Goal: Information Seeking & Learning: Learn about a topic

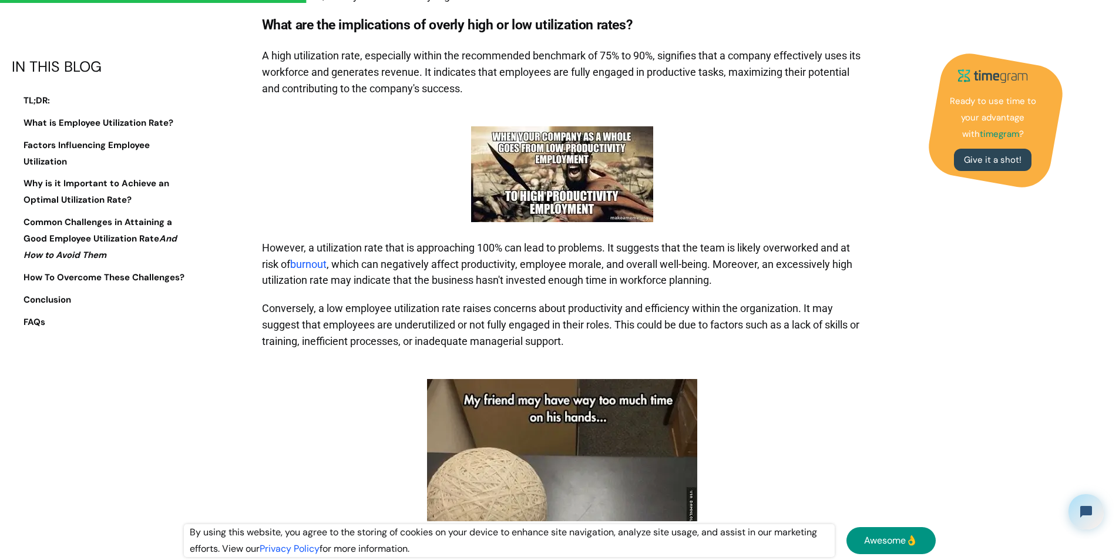
scroll to position [1997, 0]
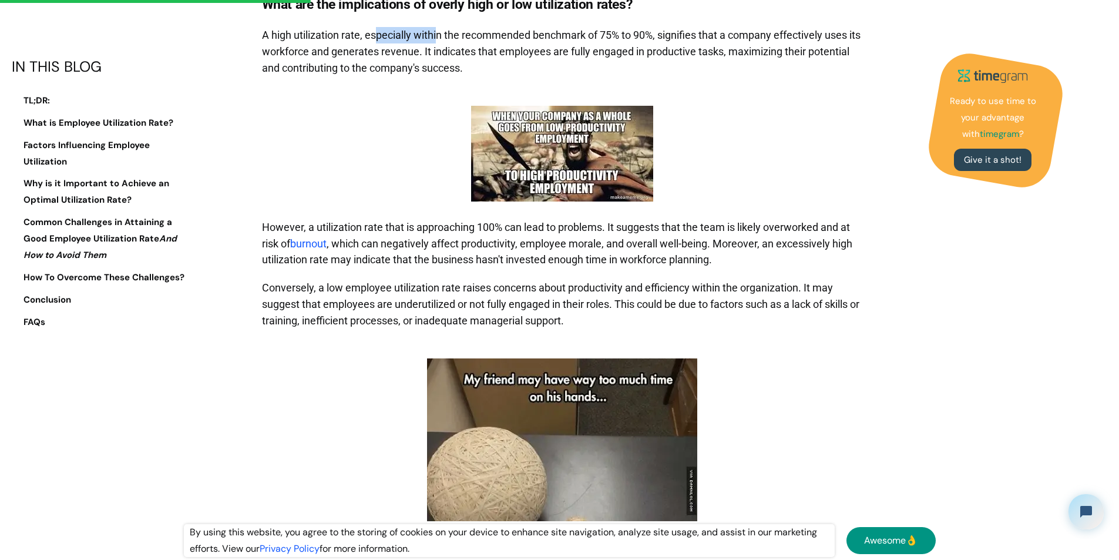
drag, startPoint x: 378, startPoint y: 84, endPoint x: 439, endPoint y: 90, distance: 61.4
click at [439, 82] on p "A high utilization rate, especially within the recommended benchmark of 75% to …" at bounding box center [562, 51] width 601 height 61
drag, startPoint x: 598, startPoint y: 83, endPoint x: 689, endPoint y: 104, distance: 92.7
click at [854, 82] on p "A high utilization rate, especially within the recommended benchmark of 75% to …" at bounding box center [562, 51] width 601 height 61
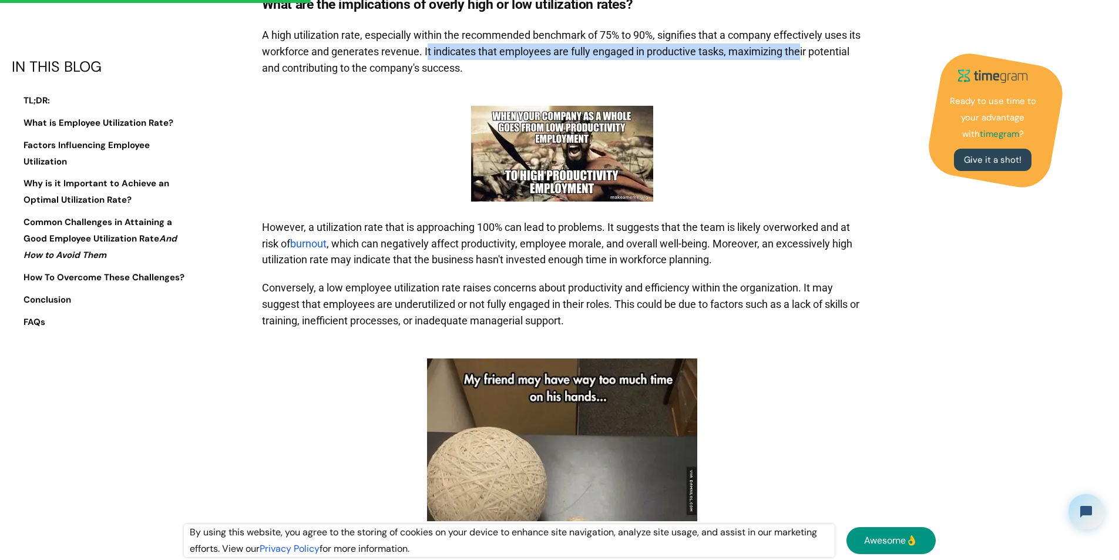
drag, startPoint x: 441, startPoint y: 104, endPoint x: 821, endPoint y: 99, distance: 380.0
click at [820, 82] on p "A high utilization rate, especially within the recommended benchmark of 75% to …" at bounding box center [562, 51] width 601 height 61
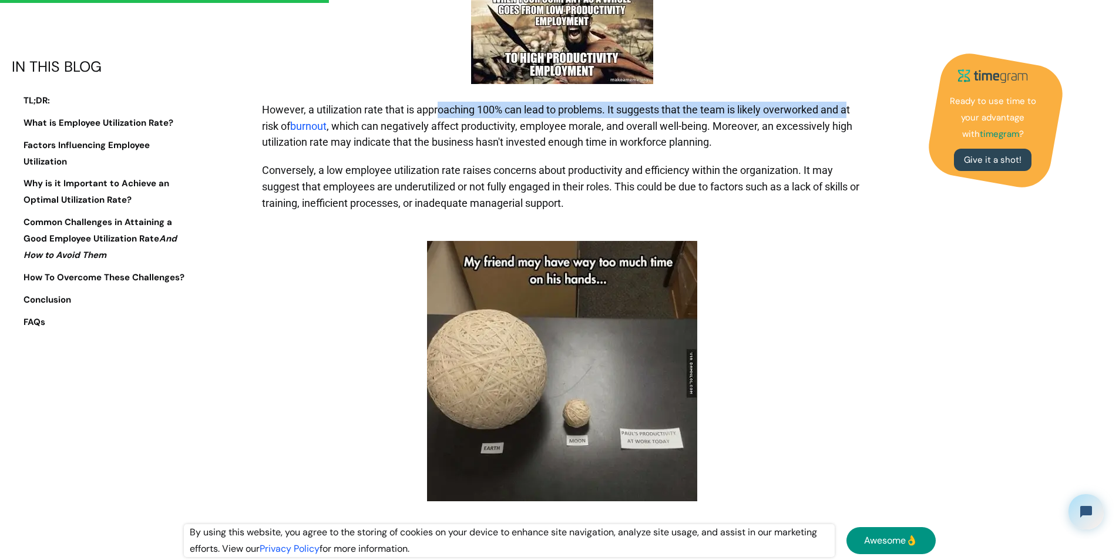
drag, startPoint x: 436, startPoint y: 163, endPoint x: 804, endPoint y: 164, distance: 367.6
click at [851, 157] on p "However, a utilization rate that is approaching 100% can lead to problems. It s…" at bounding box center [562, 126] width 601 height 61
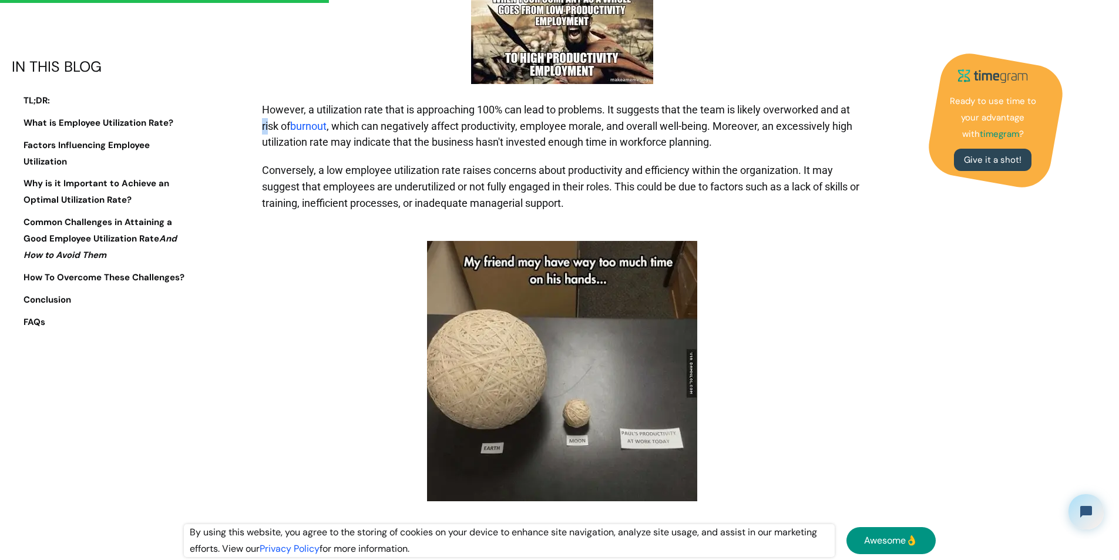
drag, startPoint x: 268, startPoint y: 179, endPoint x: 855, endPoint y: 169, distance: 587.4
click at [855, 157] on p "However, a utilization rate that is approaching 100% can lead to problems. It s…" at bounding box center [562, 126] width 601 height 61
drag, startPoint x: 382, startPoint y: 193, endPoint x: 728, endPoint y: 200, distance: 346.0
click at [728, 157] on p "However, a utilization rate that is approaching 100% can lead to problems. It s…" at bounding box center [562, 126] width 601 height 61
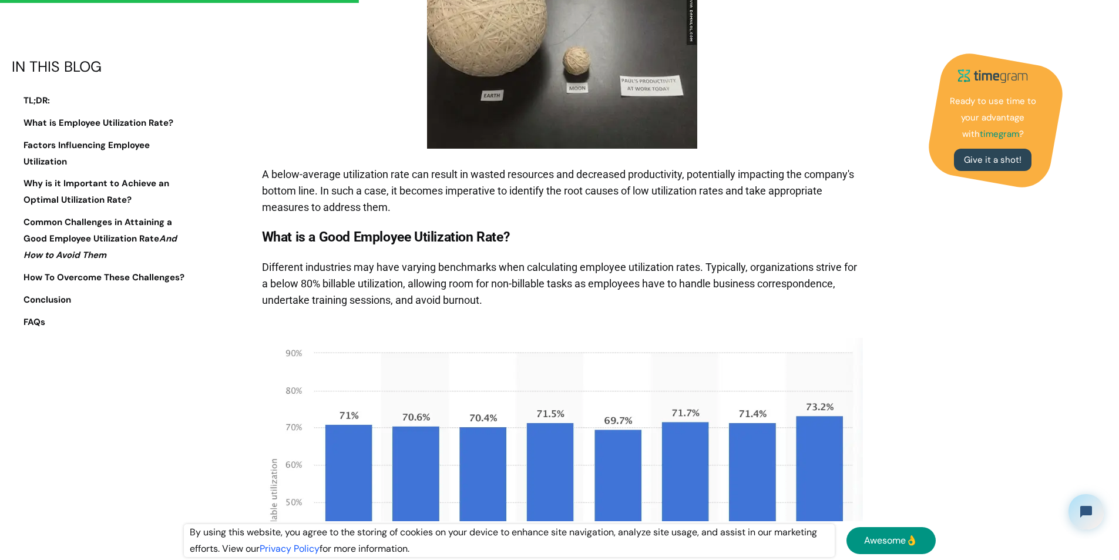
scroll to position [2643, 0]
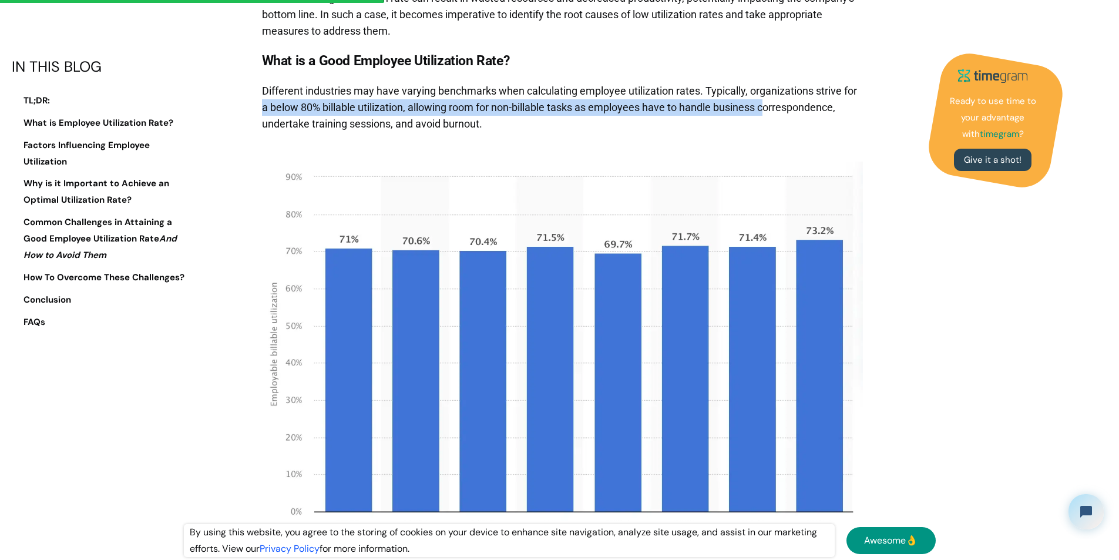
drag, startPoint x: 264, startPoint y: 163, endPoint x: 780, endPoint y: 169, distance: 515.6
click at [780, 138] on p "Different industries may have varying benchmarks when calculating employee util…" at bounding box center [562, 107] width 601 height 61
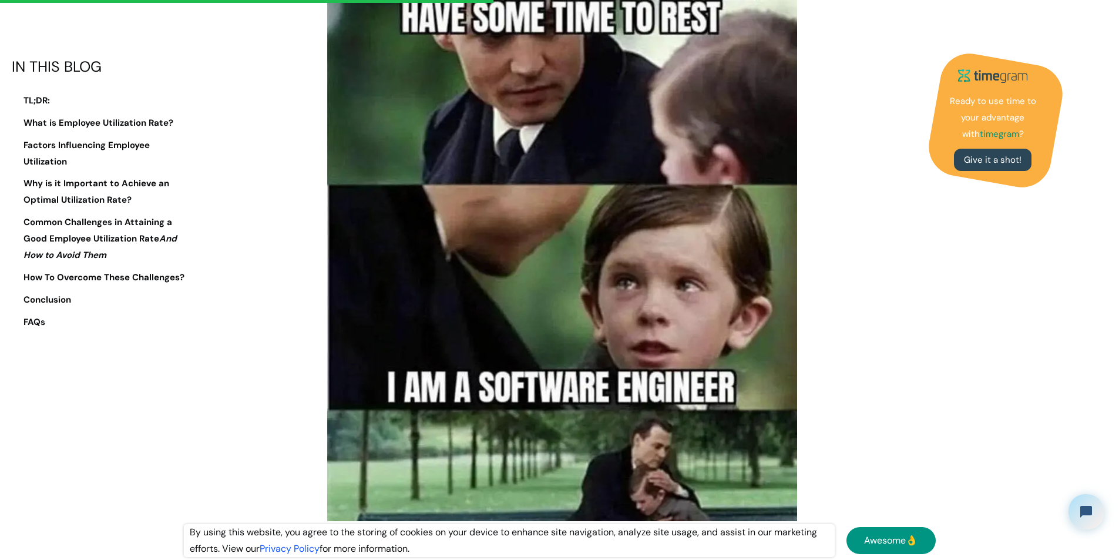
scroll to position [3406, 0]
